Goal: Task Accomplishment & Management: Manage account settings

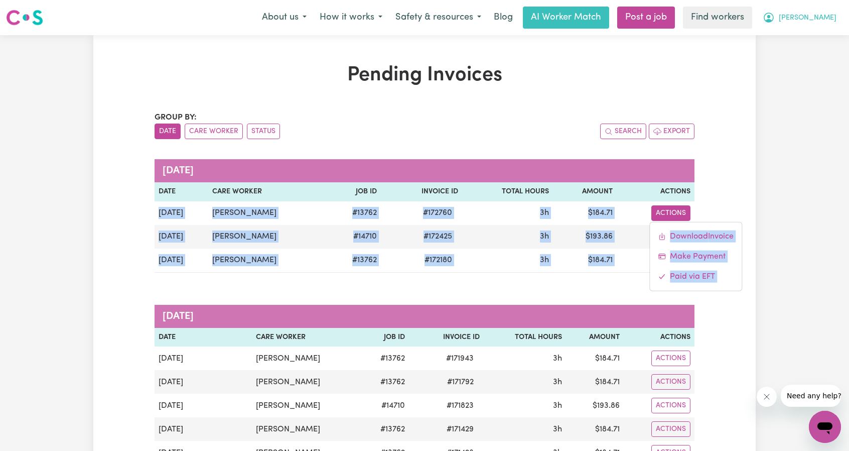
click at [775, 15] on icon "My Account" at bounding box center [769, 18] width 12 height 12
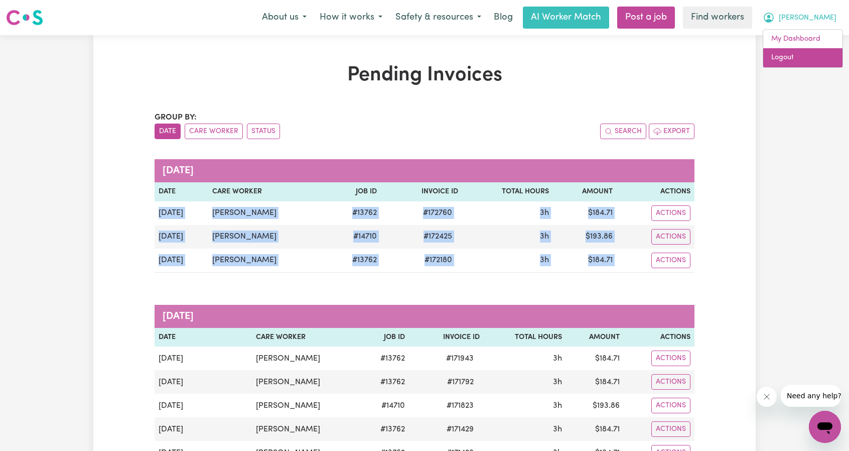
click at [815, 56] on link "Logout" at bounding box center [802, 57] width 79 height 19
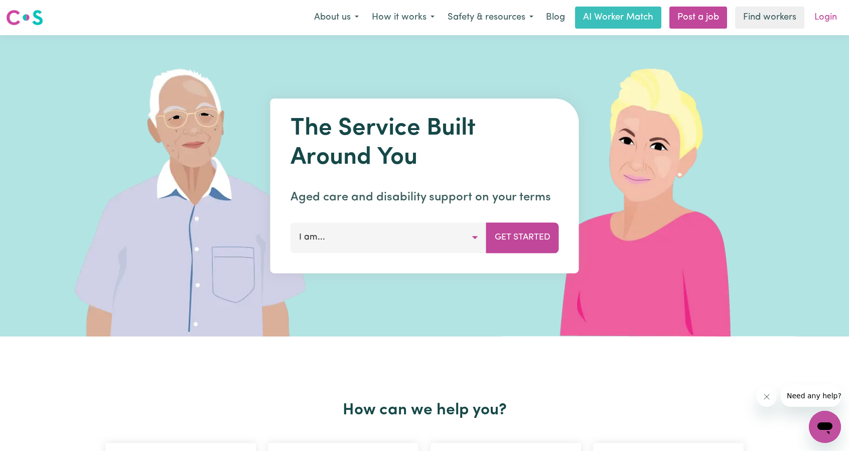
click at [834, 21] on link "Login" at bounding box center [826, 18] width 35 height 22
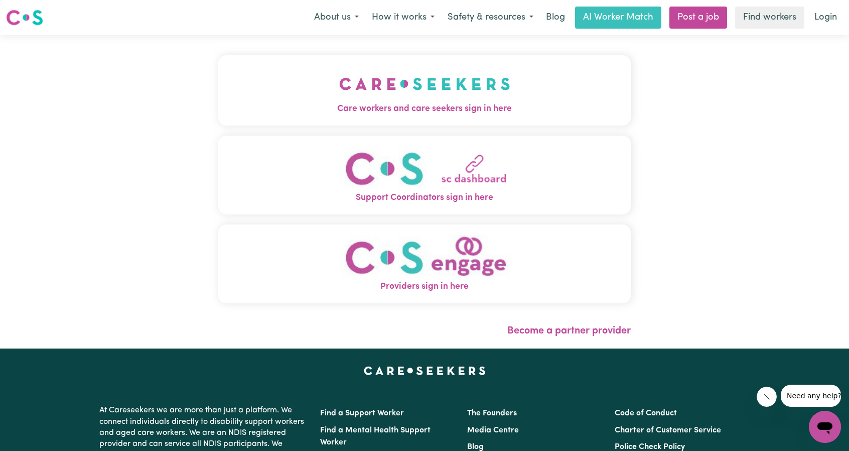
click at [465, 83] on div "Care workers and care seekers sign in here Support Coordinators sign in here Pr…" at bounding box center [424, 191] width 425 height 313
click at [458, 84] on img "Care workers and care seekers sign in here" at bounding box center [424, 83] width 171 height 37
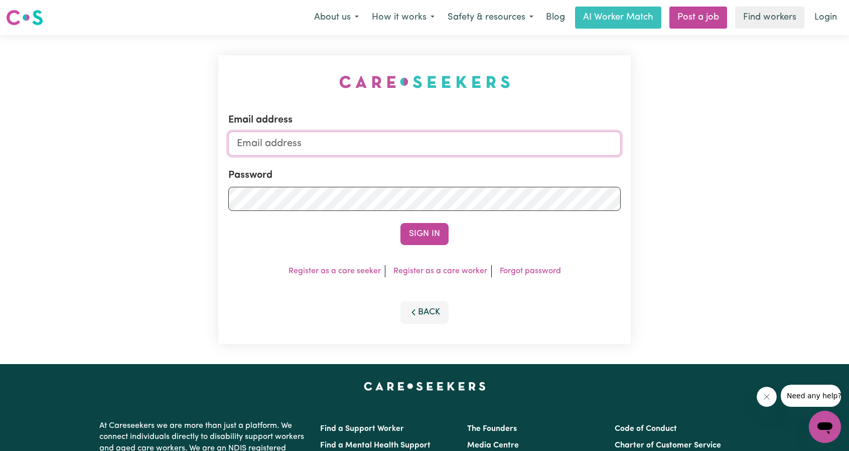
click at [454, 143] on input "Email address" at bounding box center [424, 144] width 393 height 24
drag, startPoint x: 288, startPoint y: 145, endPoint x: 458, endPoint y: 176, distance: 173.5
click at [468, 176] on form "Email address [EMAIL_ADDRESS][PERSON_NAME][DOMAIN_NAME] Password Sign In" at bounding box center [424, 178] width 393 height 133
type input "superuser~[EMAIL_ADDRESS][DOMAIN_NAME]"
click at [406, 228] on button "Sign In" at bounding box center [425, 234] width 48 height 22
